Goal: Task Accomplishment & Management: Use online tool/utility

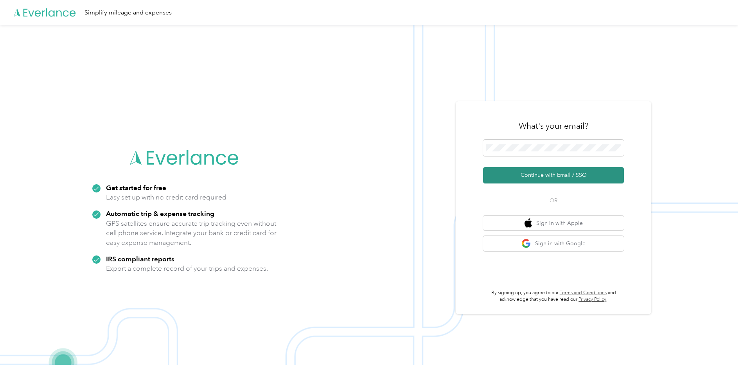
click at [546, 180] on button "Continue with Email / SSO" at bounding box center [553, 175] width 141 height 16
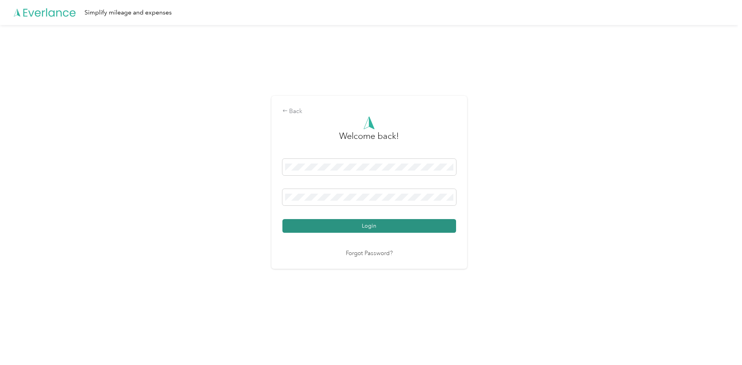
click at [446, 224] on button "Login" at bounding box center [370, 226] width 174 height 14
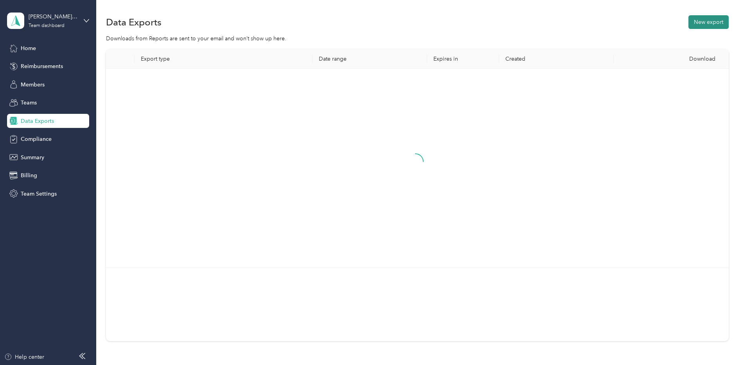
click at [594, 23] on button "New export" at bounding box center [709, 22] width 40 height 14
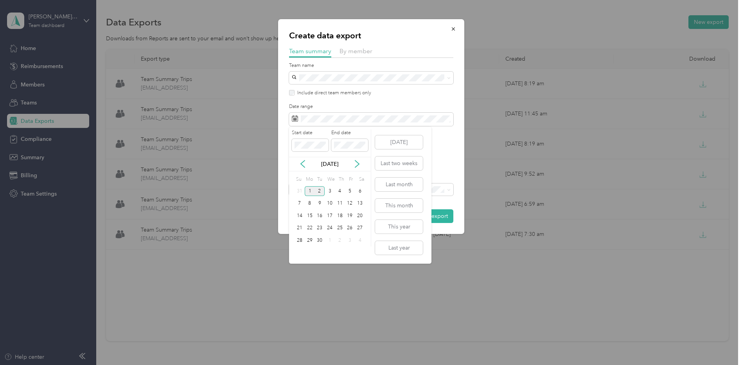
click at [313, 193] on div "1" at bounding box center [310, 191] width 10 height 10
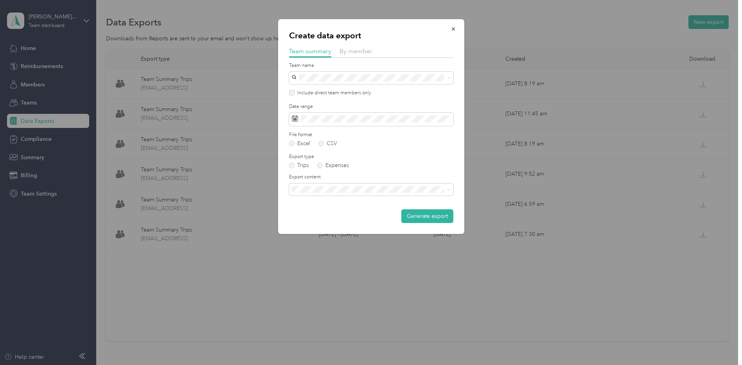
click at [427, 216] on div "Summary and full trips list" at bounding box center [371, 216] width 153 height 8
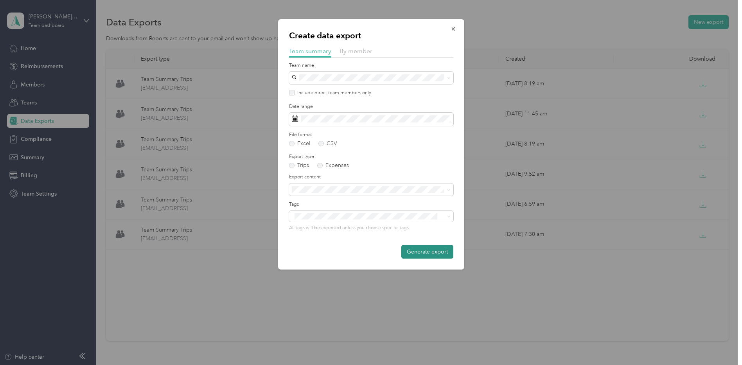
click at [432, 250] on button "Generate export" at bounding box center [427, 252] width 52 height 14
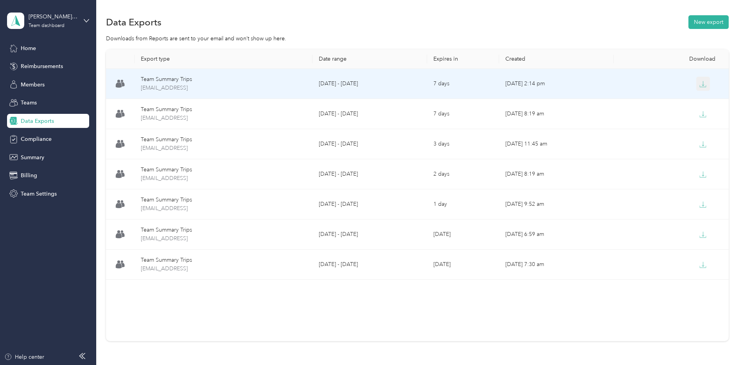
click at [594, 83] on button "button" at bounding box center [704, 84] width 14 height 14
